Goal: Navigation & Orientation: Find specific page/section

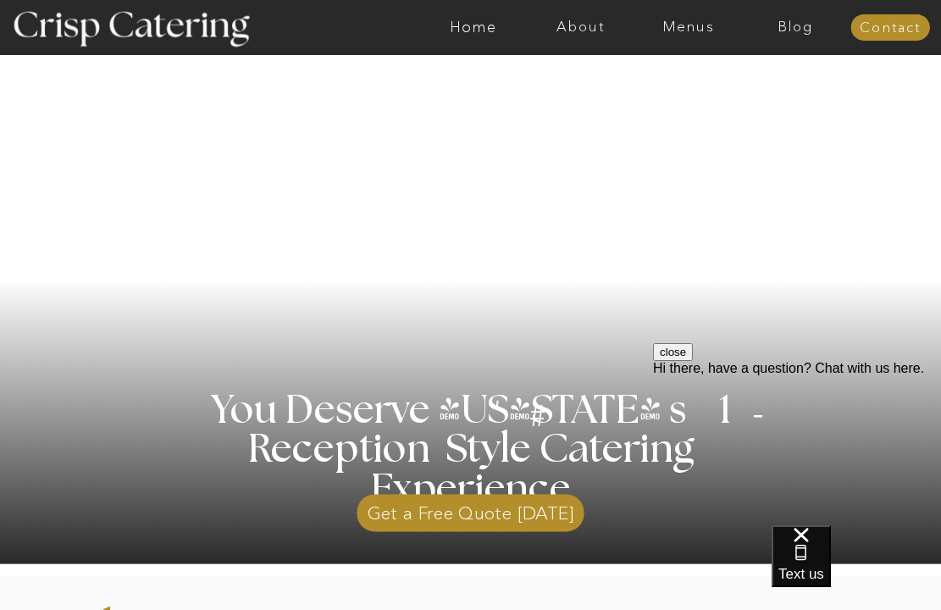
scroll to position [80, 0]
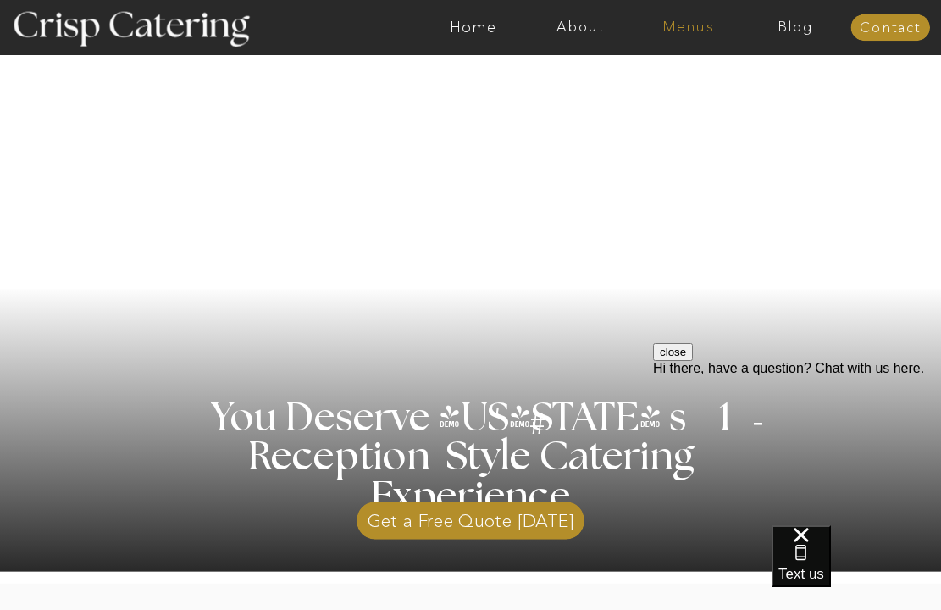
click at [693, 20] on nav "Menus" at bounding box center [689, 27] width 108 height 16
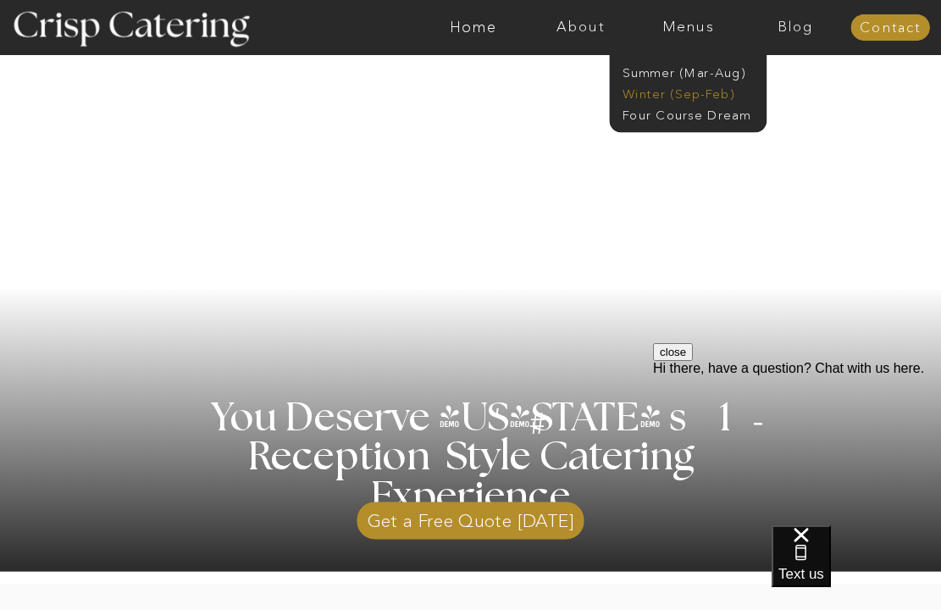
click at [651, 96] on nav "Winter (Sep-Feb)" at bounding box center [687, 92] width 129 height 15
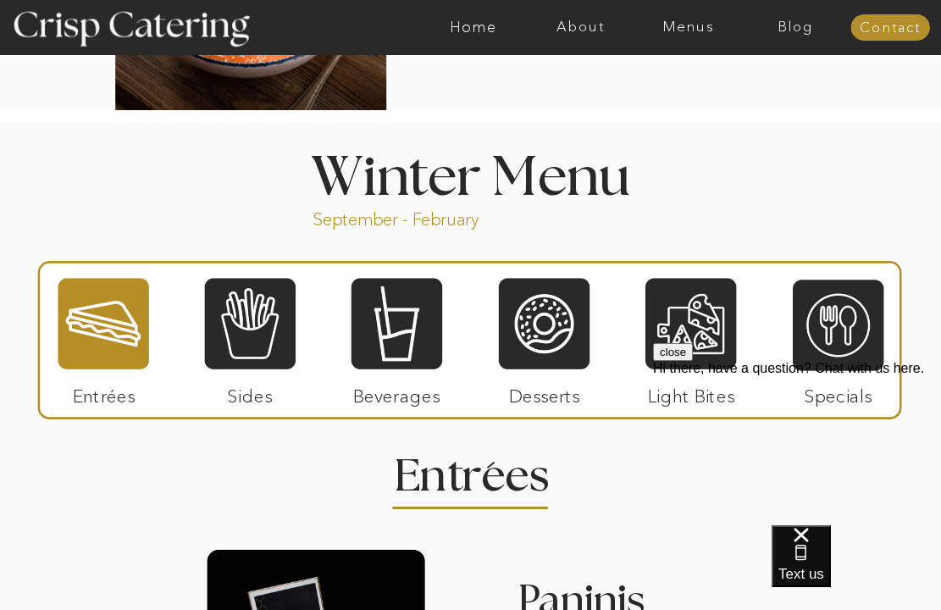
scroll to position [1635, 0]
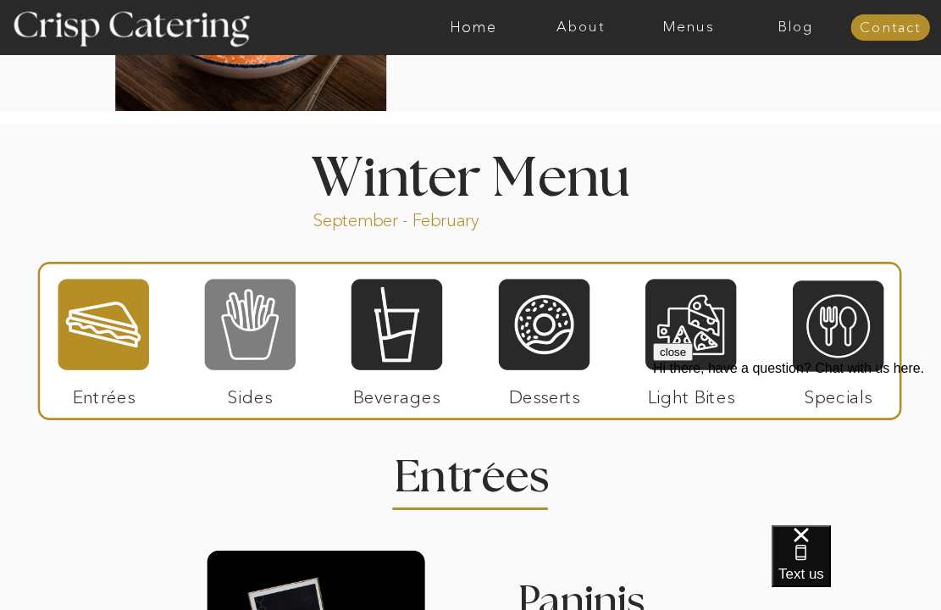
click at [292, 322] on div at bounding box center [250, 324] width 91 height 94
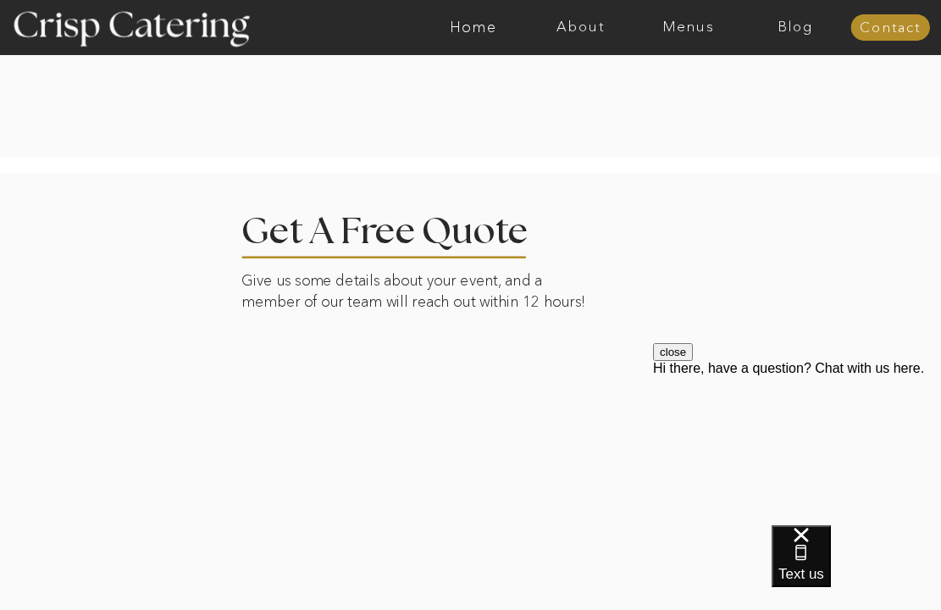
scroll to position [3773, 0]
